Goal: Check status: Check status

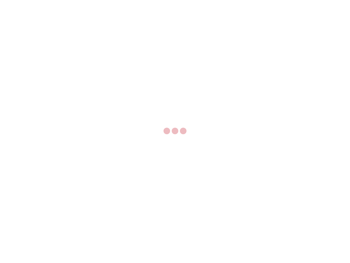
select select "US"
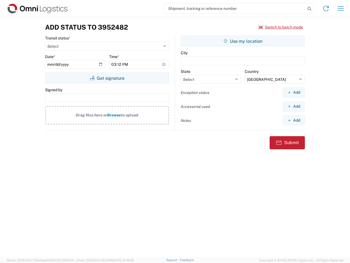
click at [235, 8] on input "search" at bounding box center [235, 8] width 142 height 10
click at [310, 9] on icon at bounding box center [310, 9] width 8 height 8
click at [326, 8] on icon at bounding box center [326, 8] width 9 height 9
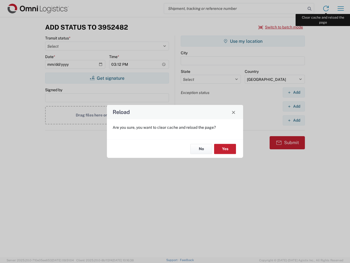
click at [341, 8] on div "Reload Are you sure, you want to clear cache and reload the page? No Yes" at bounding box center [175, 131] width 350 height 263
click at [281, 27] on div "Reload Are you sure, you want to clear cache and reload the page? No Yes" at bounding box center [175, 131] width 350 height 263
click at [107, 78] on div "Reload Are you sure, you want to clear cache and reload the page? No Yes" at bounding box center [175, 131] width 350 height 263
click at [243, 41] on div "Reload Are you sure, you want to clear cache and reload the page? No Yes" at bounding box center [175, 131] width 350 height 263
click at [294, 92] on div "Reload Are you sure, you want to clear cache and reload the page? No Yes" at bounding box center [175, 131] width 350 height 263
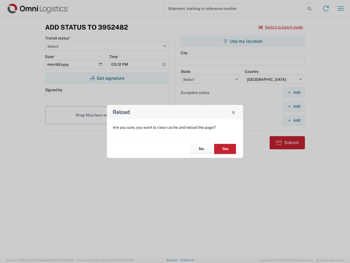
click at [294, 106] on div "Reload Are you sure, you want to clear cache and reload the page? No Yes" at bounding box center [175, 131] width 350 height 263
click at [294, 120] on div "Reload Are you sure, you want to clear cache and reload the page? No Yes" at bounding box center [175, 131] width 350 height 263
